Goal: Task Accomplishment & Management: Use online tool/utility

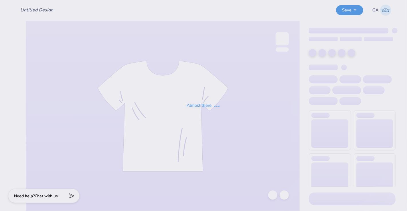
type input "[MEDICAL_DATA] 2026"
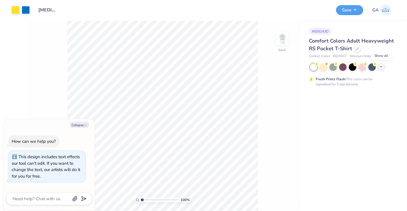
click at [381, 67] on icon at bounding box center [381, 66] width 5 height 5
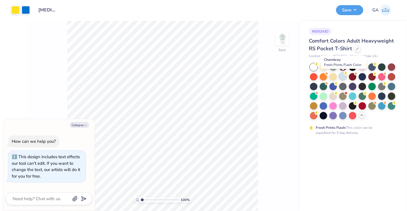
click at [342, 78] on div at bounding box center [342, 76] width 7 height 7
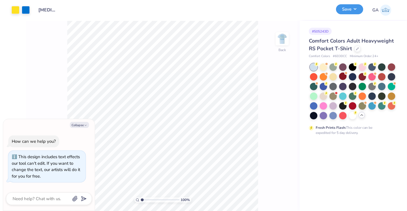
click at [347, 11] on button "Save" at bounding box center [349, 9] width 27 height 10
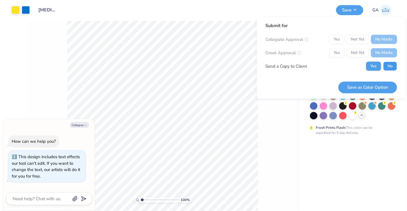
click at [387, 69] on button "No" at bounding box center [390, 66] width 14 height 9
click at [372, 82] on button "Save as Color Option" at bounding box center [367, 88] width 59 height 12
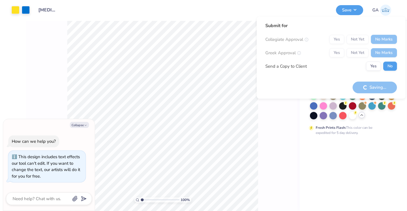
type textarea "x"
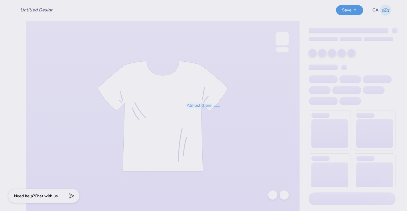
type input "[MEDICAL_DATA] 2026"
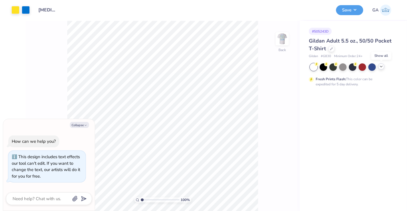
click at [380, 68] on icon at bounding box center [381, 66] width 5 height 5
click at [333, 79] on div at bounding box center [332, 76] width 6 height 6
click at [380, 68] on icon at bounding box center [381, 66] width 5 height 5
type textarea "x"
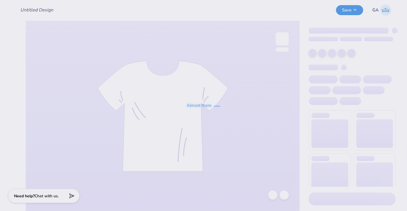
type input "[MEDICAL_DATA] 2026"
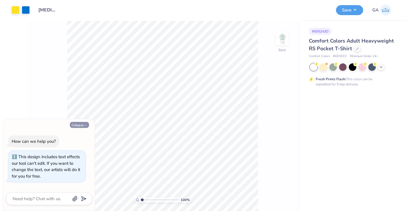
click at [81, 126] on button "Collapse" at bounding box center [79, 125] width 19 height 6
type textarea "x"
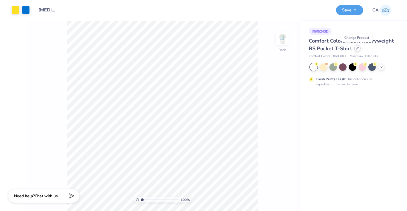
click at [357, 49] on icon at bounding box center [357, 48] width 3 height 3
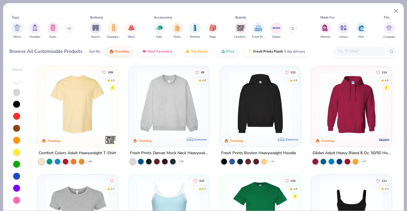
click at [357, 49] on input "text" at bounding box center [359, 51] width 44 height 7
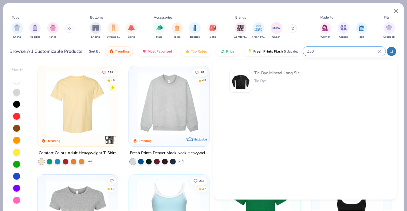
click at [307, 51] on input "230" at bounding box center [342, 51] width 72 height 7
click at [314, 51] on input "230" at bounding box center [342, 51] width 72 height 7
type input "2"
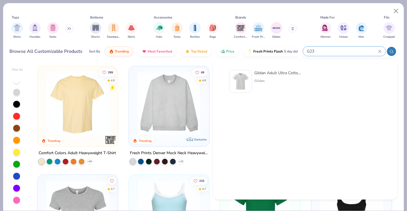
type input "G23"
click at [269, 78] on div "Gildan Adult Ultra Cotton 6 Oz. Pocket T-Shirt Gildan" at bounding box center [278, 81] width 48 height 23
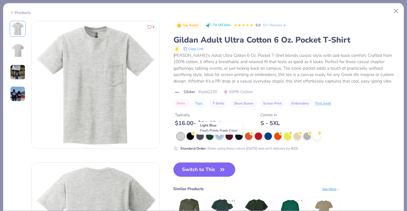
click at [220, 140] on div at bounding box center [219, 135] width 7 height 7
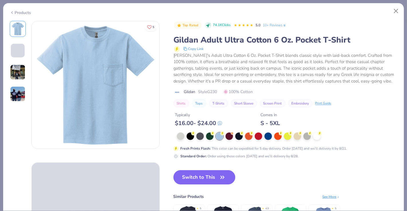
click at [208, 185] on button "Switch to This" at bounding box center [204, 177] width 62 height 14
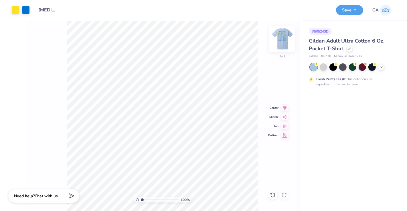
click at [277, 41] on img at bounding box center [282, 38] width 23 height 23
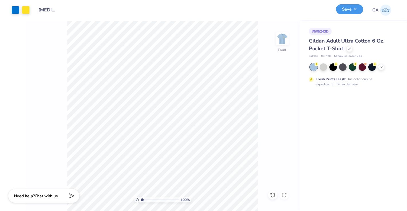
click at [346, 6] on button "Save" at bounding box center [349, 9] width 27 height 10
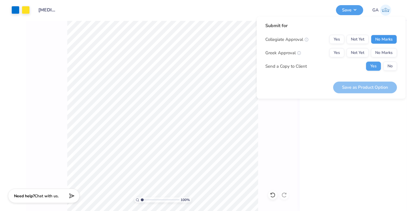
click at [379, 41] on button "No Marks" at bounding box center [384, 39] width 26 height 9
click at [383, 54] on button "No Marks" at bounding box center [384, 52] width 26 height 9
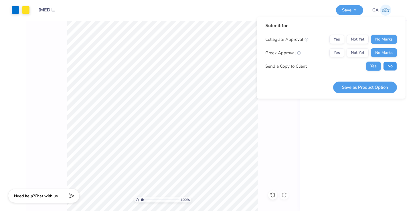
click at [390, 63] on button "No" at bounding box center [390, 66] width 14 height 9
click at [364, 89] on button "Save as Product Option" at bounding box center [365, 88] width 64 height 12
